Goal: Information Seeking & Learning: Learn about a topic

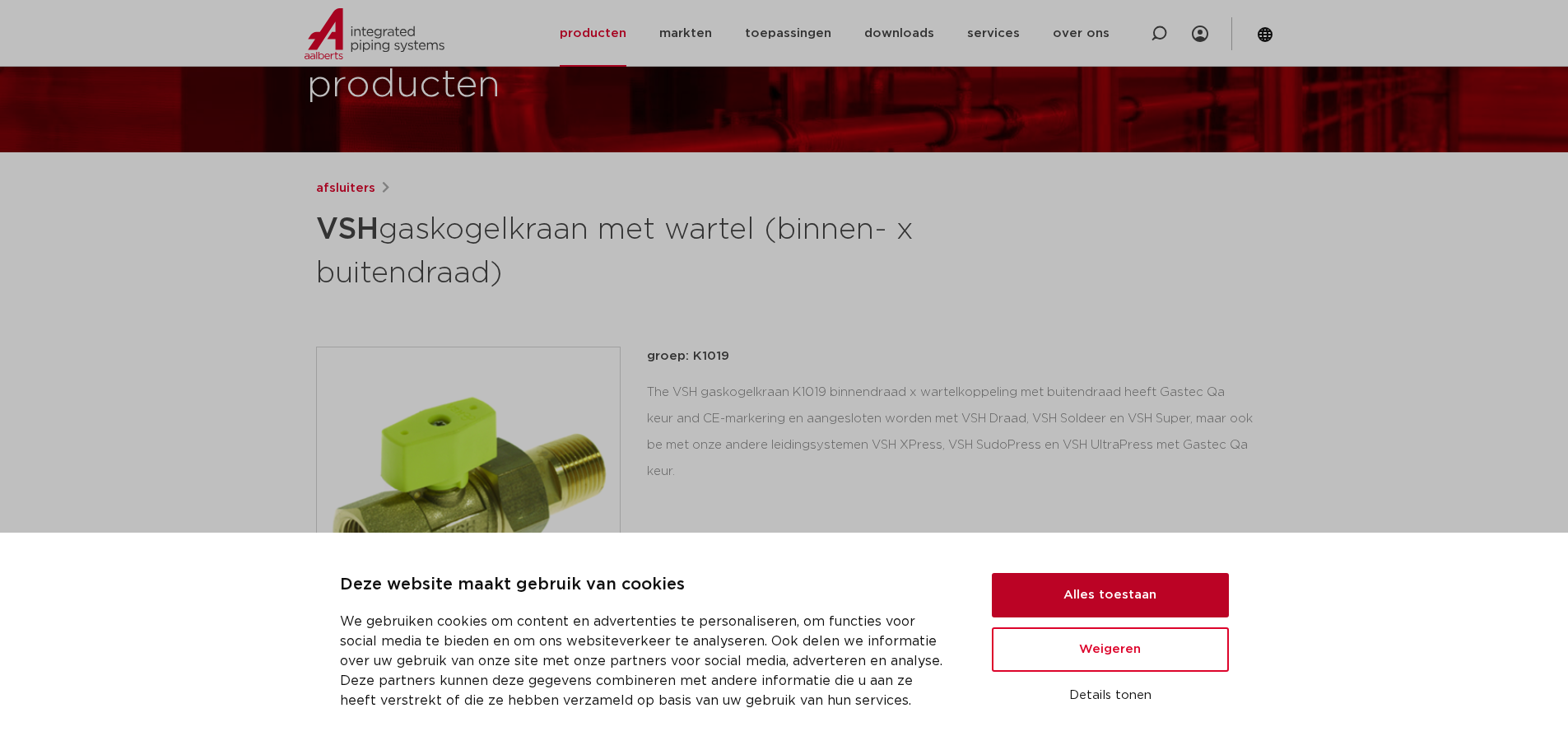
scroll to position [137, 0]
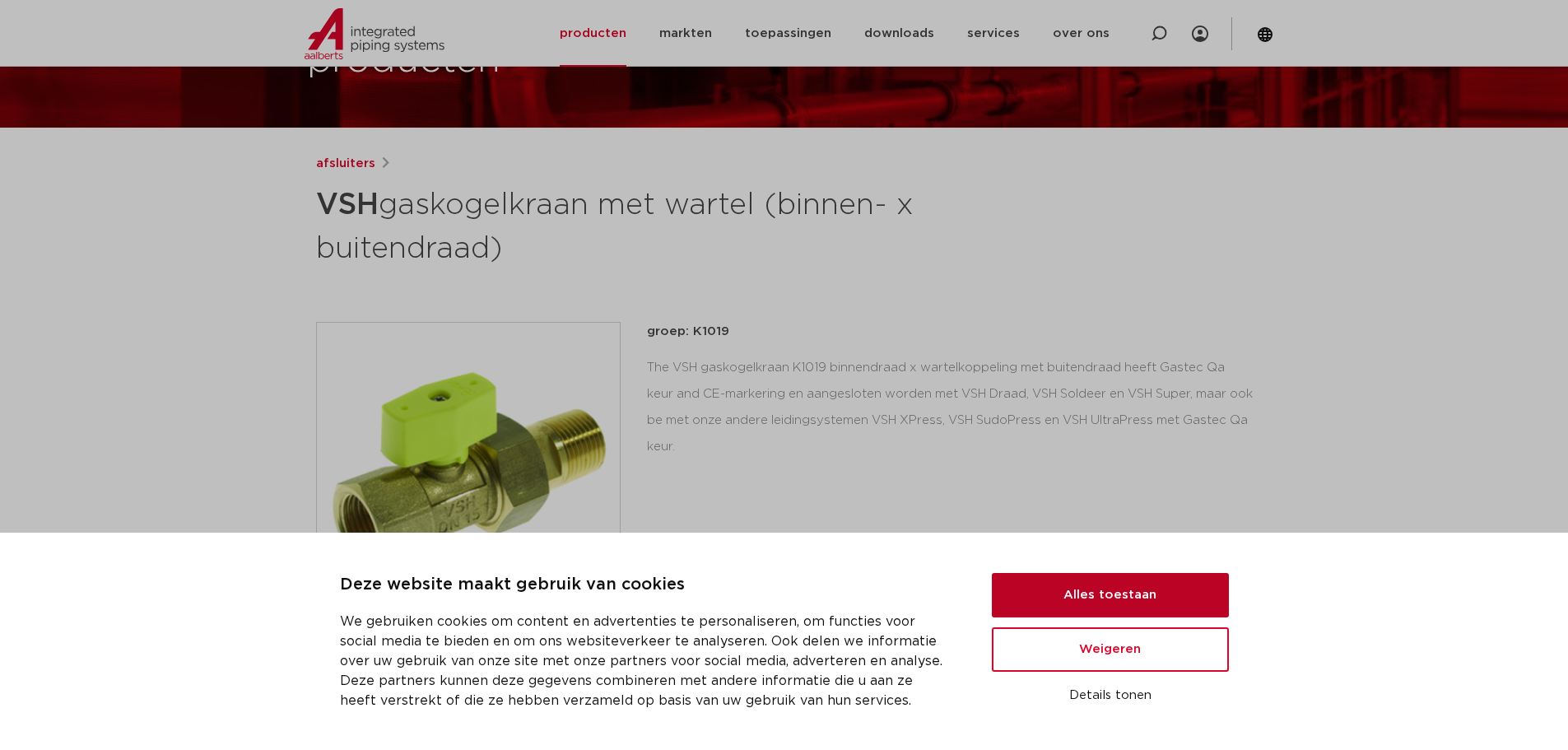
click at [1068, 589] on button "Alles toestaan" at bounding box center [1110, 595] width 237 height 45
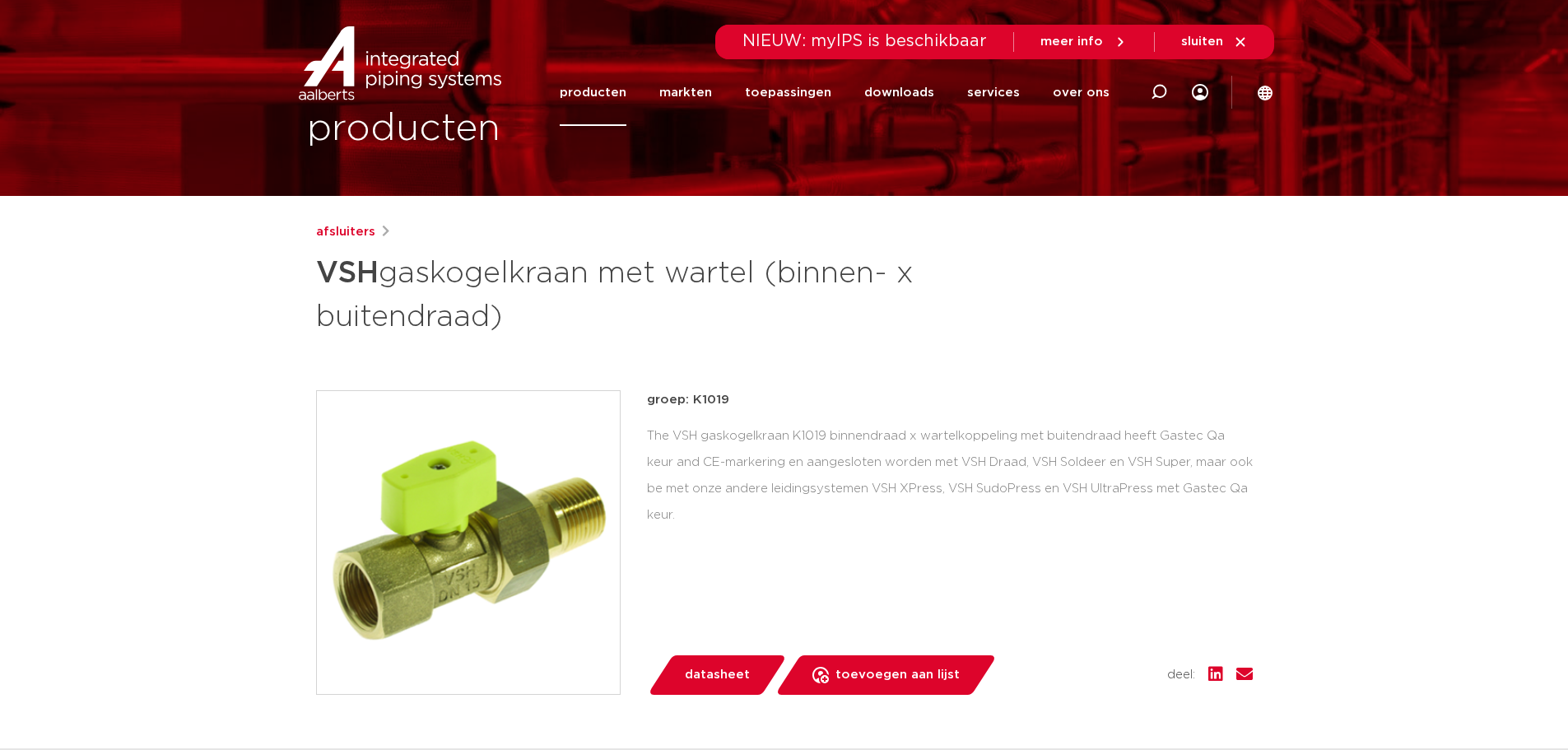
scroll to position [0, 0]
